Goal: Check status: Check status

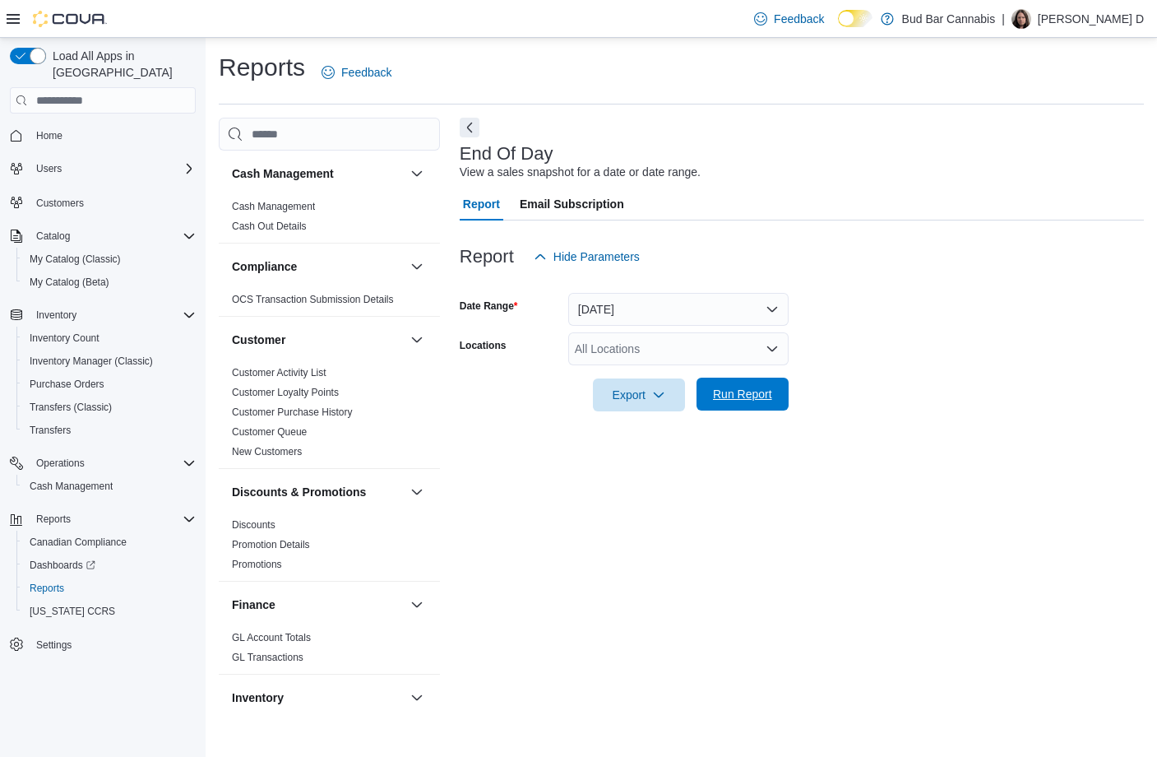
click at [742, 403] on span "Run Report" at bounding box center [743, 394] width 72 height 33
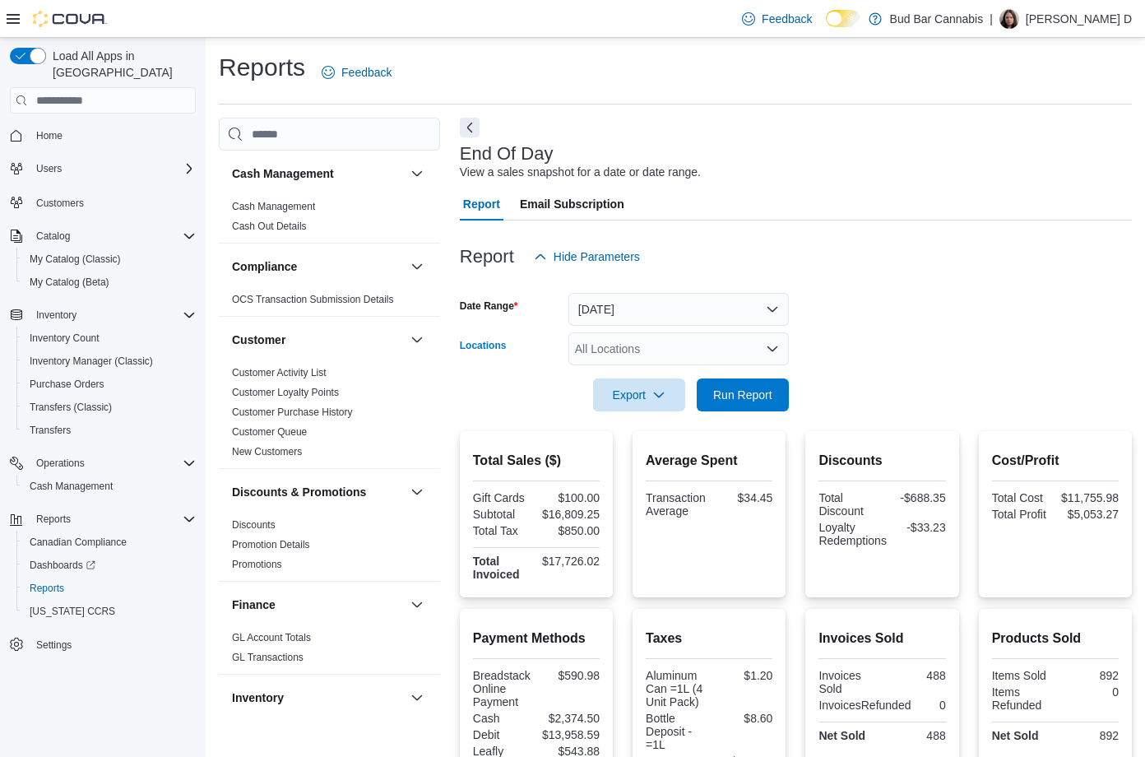
click at [632, 348] on div "All Locations" at bounding box center [678, 348] width 220 height 33
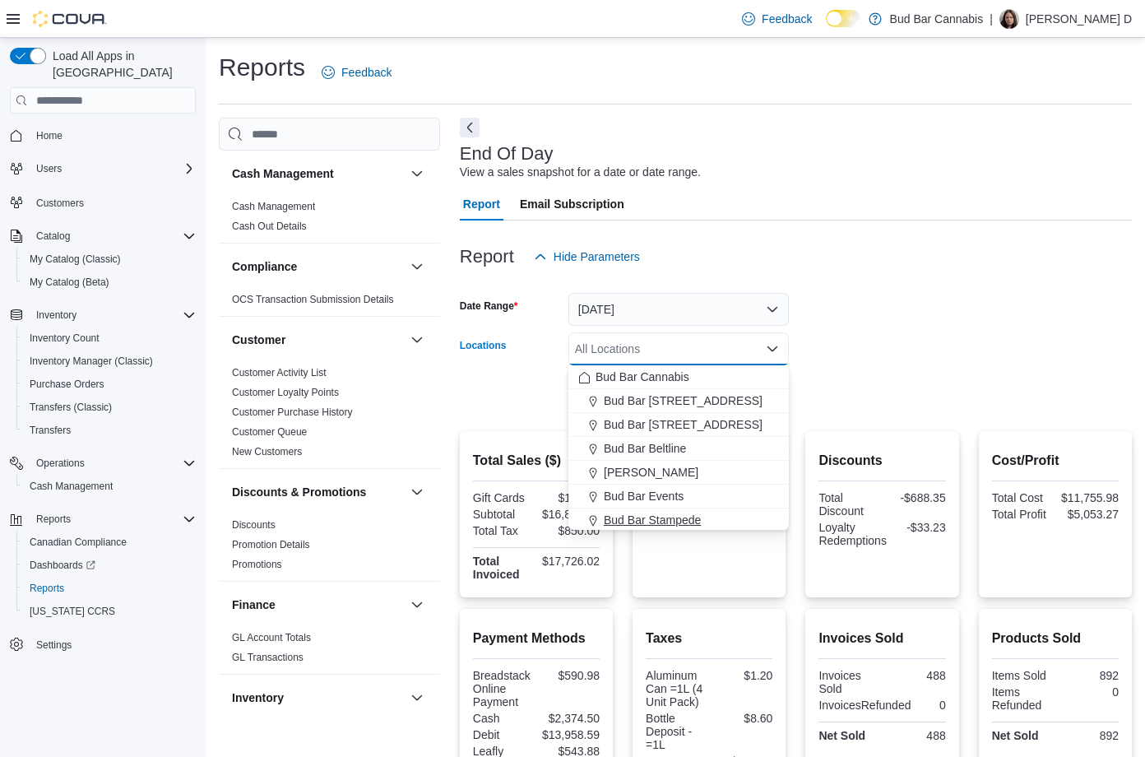
click at [669, 517] on span "Bud Bar Stampede" at bounding box center [652, 520] width 97 height 16
click at [864, 355] on form "Date Range [DATE] Locations [GEOGRAPHIC_DATA] Stampede Combo box. Selected. Bud…" at bounding box center [796, 342] width 672 height 138
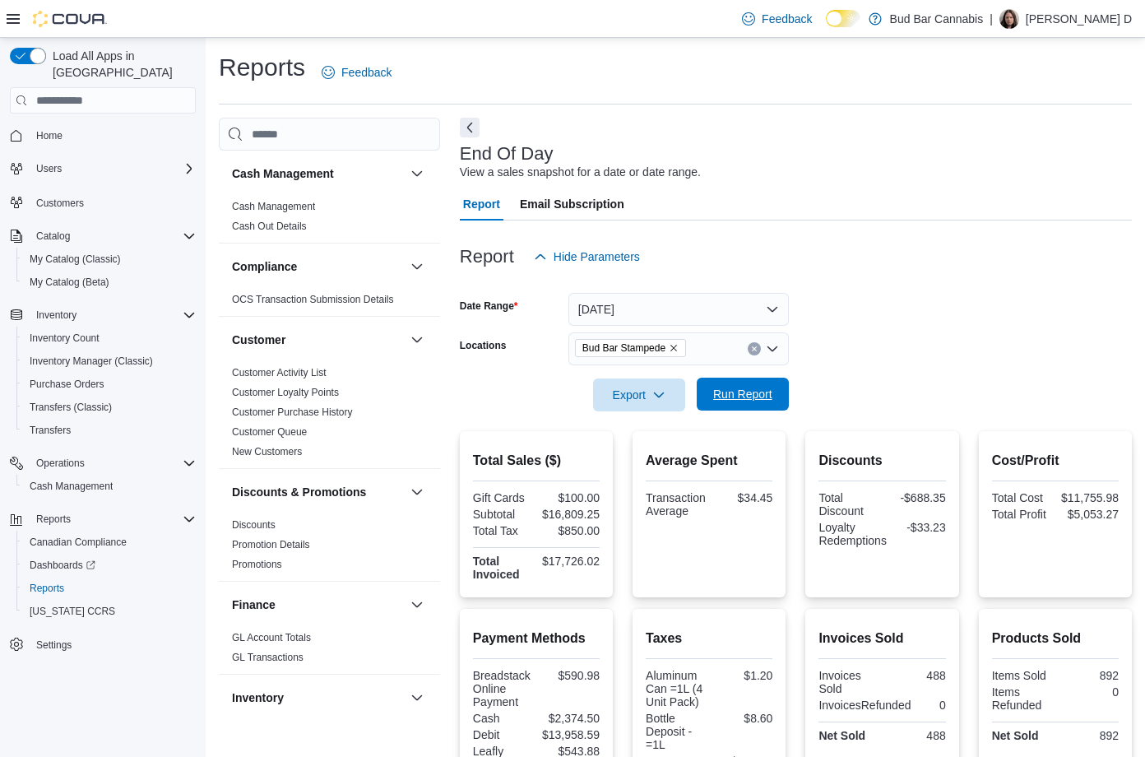
click at [727, 400] on span "Run Report" at bounding box center [742, 394] width 59 height 16
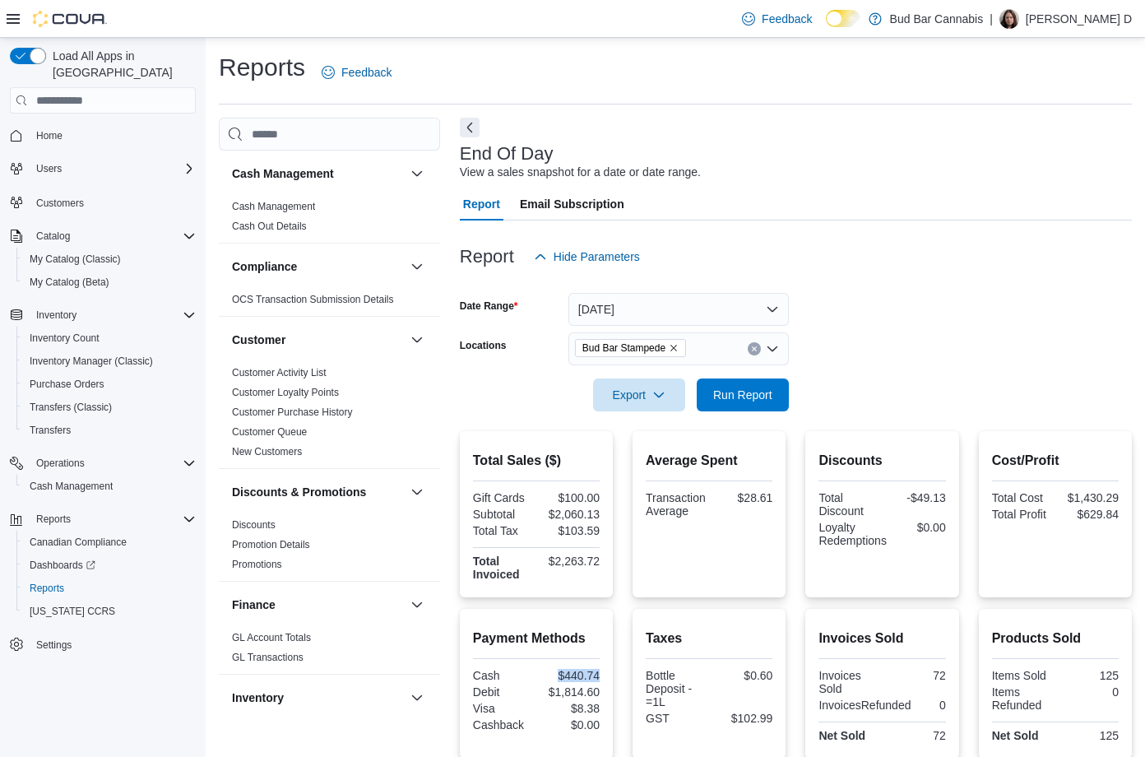
drag, startPoint x: 561, startPoint y: 674, endPoint x: 619, endPoint y: 683, distance: 59.0
click at [619, 683] on div "Payment Methods Cash $440.74 Debit $1,814.60 Visa $8.38 Cashback $0.00 Taxes Bo…" at bounding box center [796, 684] width 672 height 150
click at [913, 355] on form "Date Range [DATE] Locations Bud Bar Stampede Export Run Report" at bounding box center [796, 342] width 672 height 138
drag, startPoint x: 576, startPoint y: 671, endPoint x: 645, endPoint y: 674, distance: 69.1
click at [642, 674] on div "Payment Methods Cash $440.74 Debit $1,814.60 Visa $8.38 Cashback $0.00 Taxes Bo…" at bounding box center [796, 684] width 672 height 150
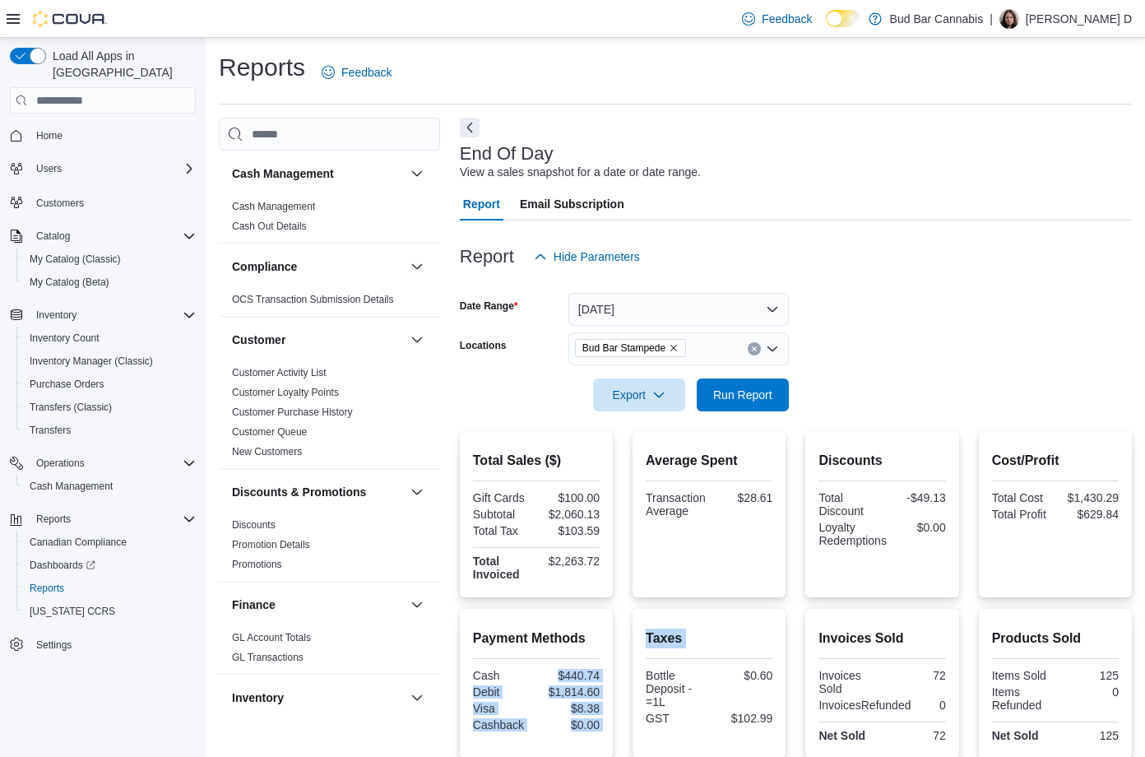
copy div "$440.74 Debit $1,814.60 Visa $8.38 Cashback $0.00 Taxes"
click at [919, 333] on form "Date Range [DATE] Locations Bud Bar Stampede Export Run Report" at bounding box center [796, 342] width 672 height 138
drag, startPoint x: 605, startPoint y: 674, endPoint x: 569, endPoint y: 679, distance: 36.4
click at [569, 679] on div "Payment Methods Cash $440.74 Debit $1,814.60 Visa $8.38 Cashback $0.00" at bounding box center [536, 684] width 153 height 150
copy div "440.74"
